Goal: Task Accomplishment & Management: Use online tool/utility

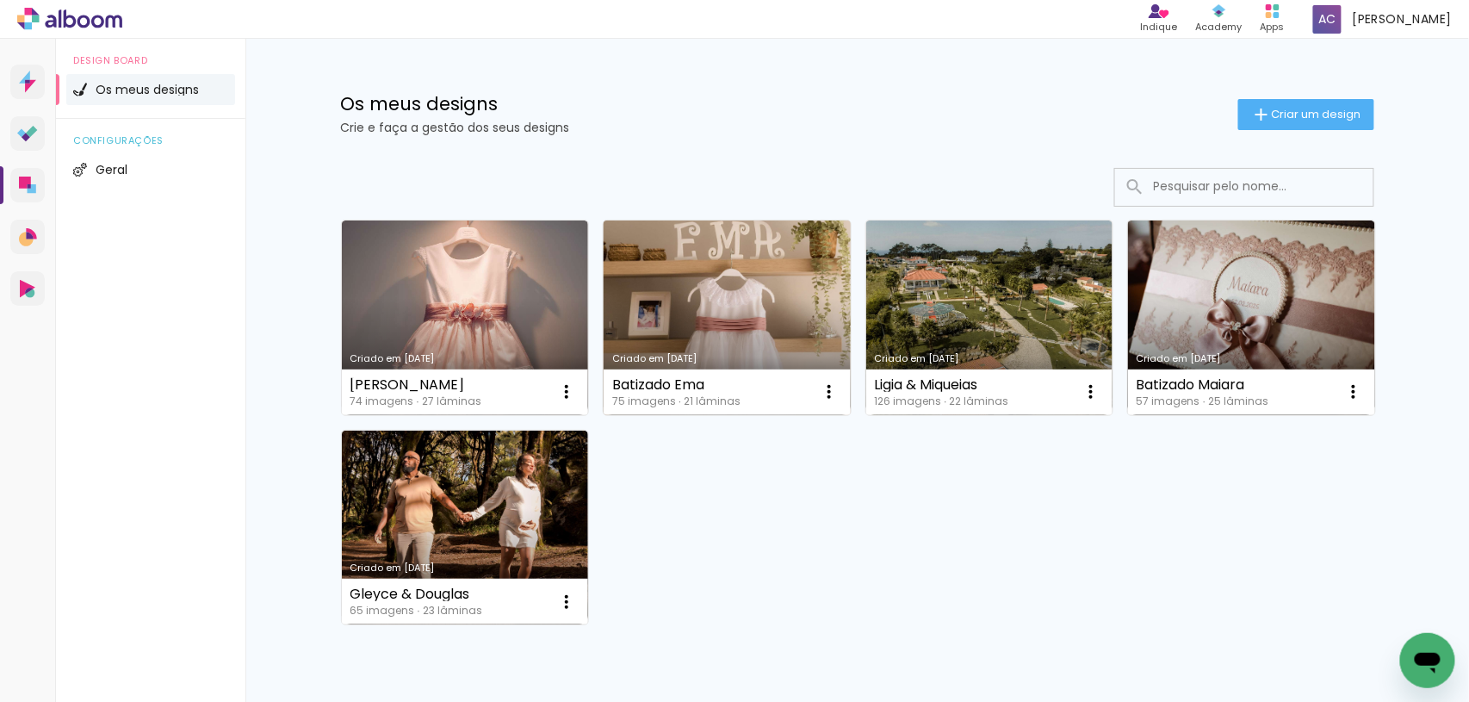
click at [751, 283] on link "Criado em [DATE]" at bounding box center [727, 318] width 247 height 195
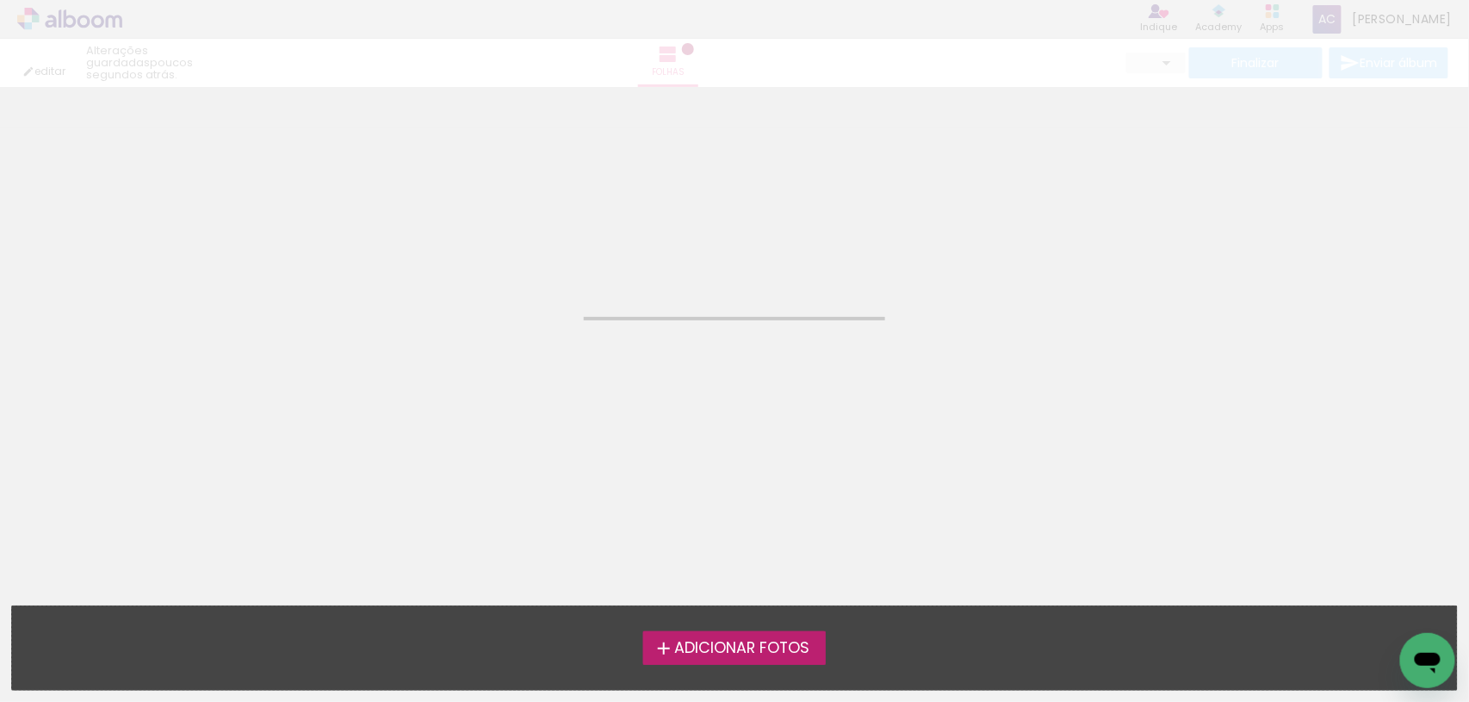
click at [751, 283] on neon-animated-pages "Confirmar Cancelar" at bounding box center [734, 394] width 1469 height 615
